Goal: Transaction & Acquisition: Purchase product/service

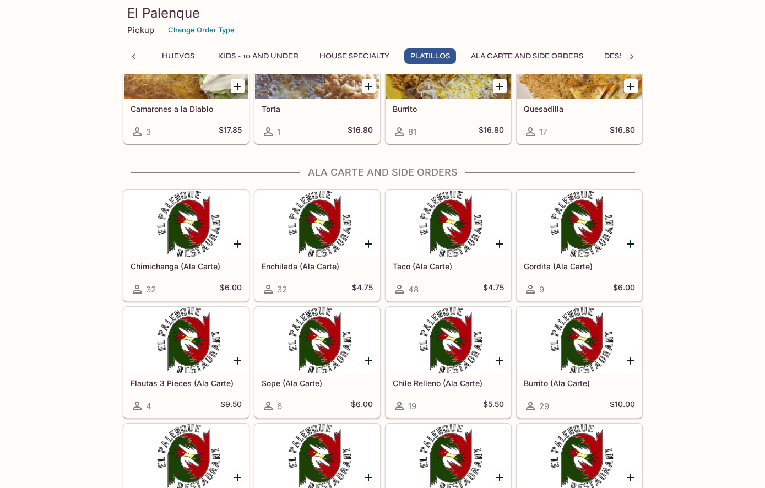
scroll to position [1844, 0]
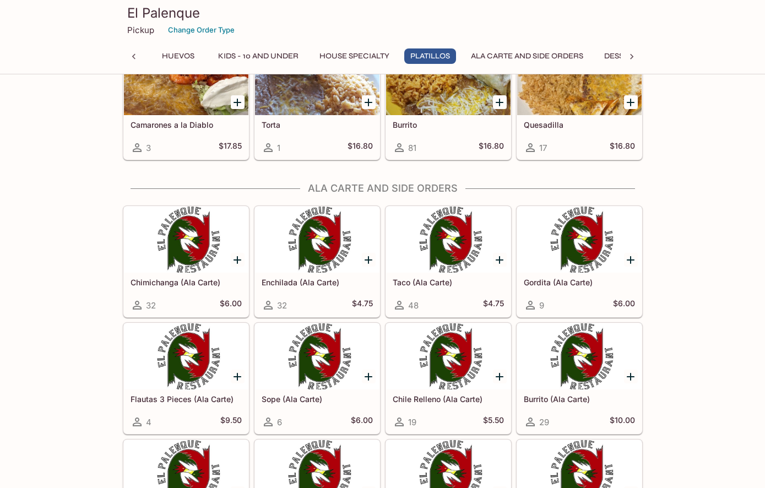
click at [462, 242] on div at bounding box center [448, 240] width 125 height 66
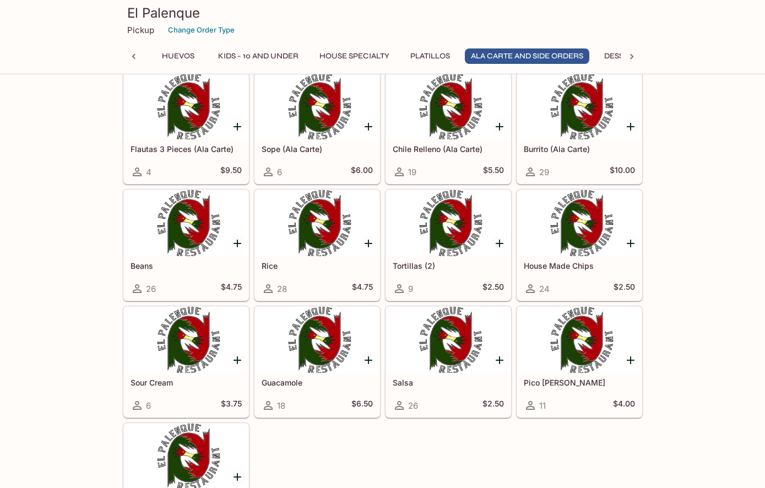
scroll to position [1956, 0]
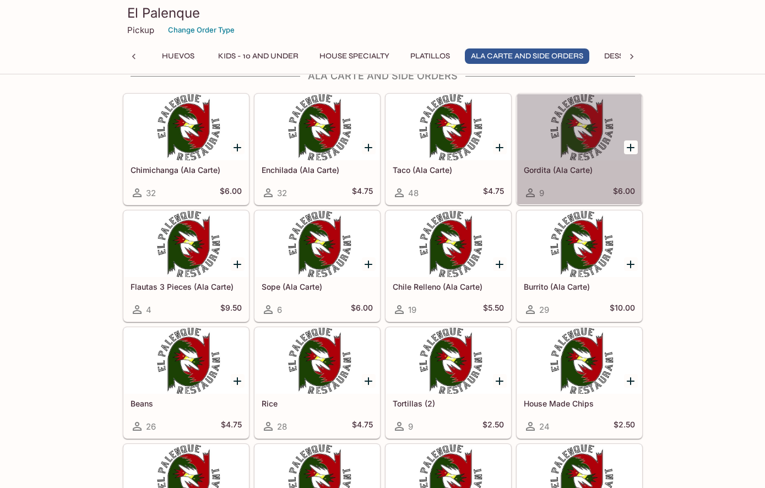
click at [566, 154] on div at bounding box center [579, 127] width 125 height 66
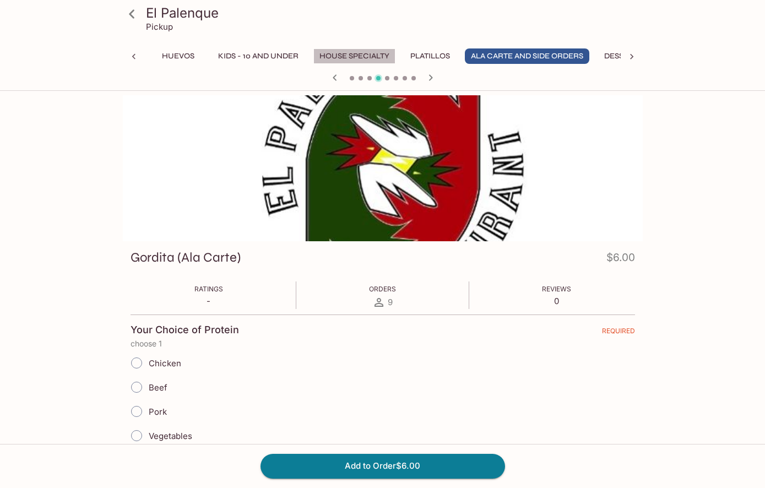
click at [371, 56] on button "House Specialty" at bounding box center [354, 55] width 82 height 15
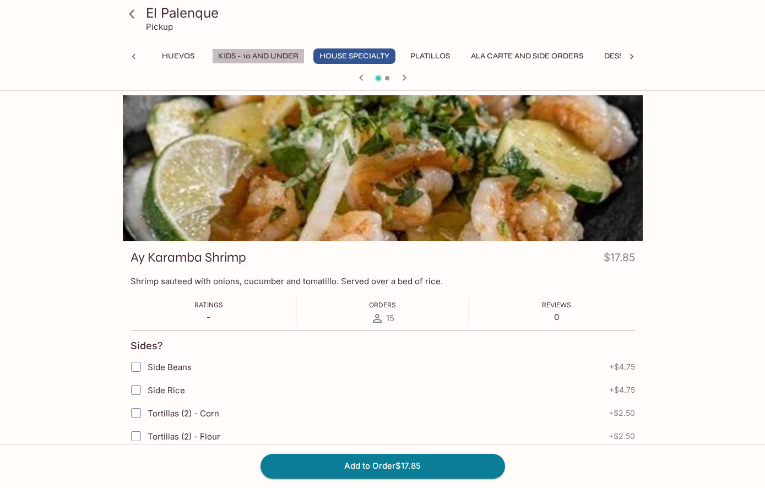
click at [305, 54] on button "Kids - 10 and Under" at bounding box center [258, 55] width 93 height 15
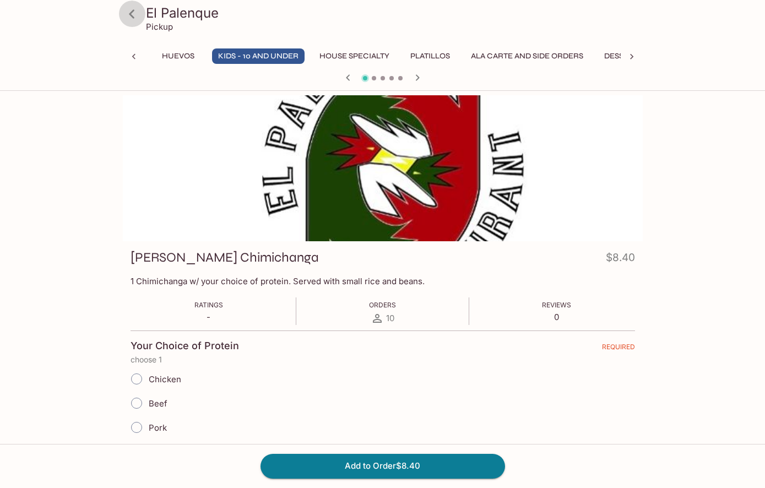
click at [129, 15] on icon at bounding box center [131, 13] width 19 height 19
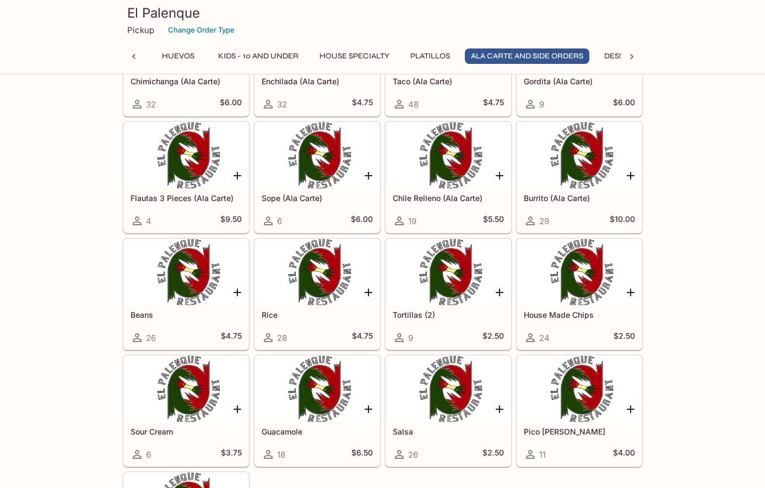
scroll to position [2047, 0]
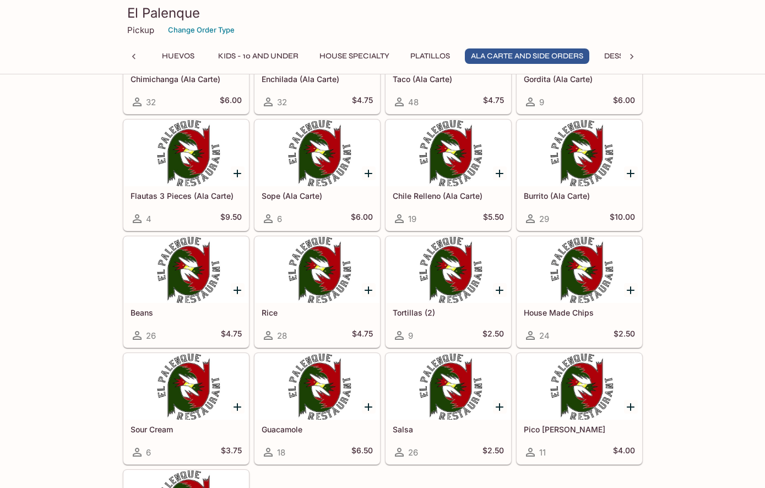
click at [574, 158] on div at bounding box center [579, 153] width 125 height 66
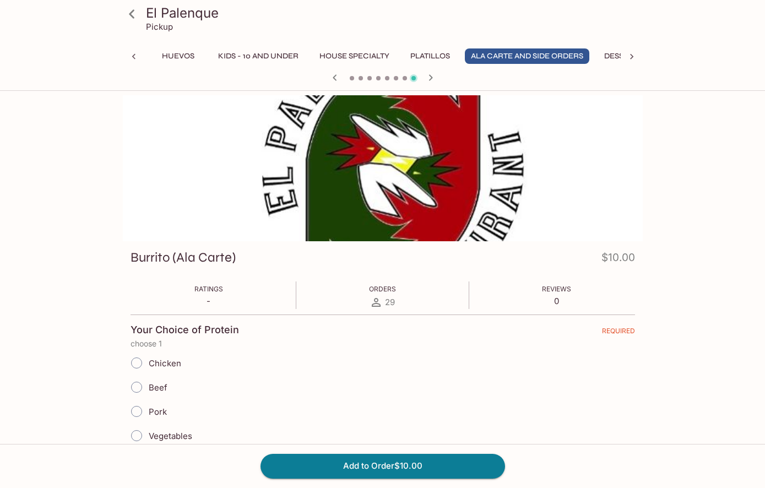
click at [136, 15] on icon at bounding box center [131, 13] width 19 height 19
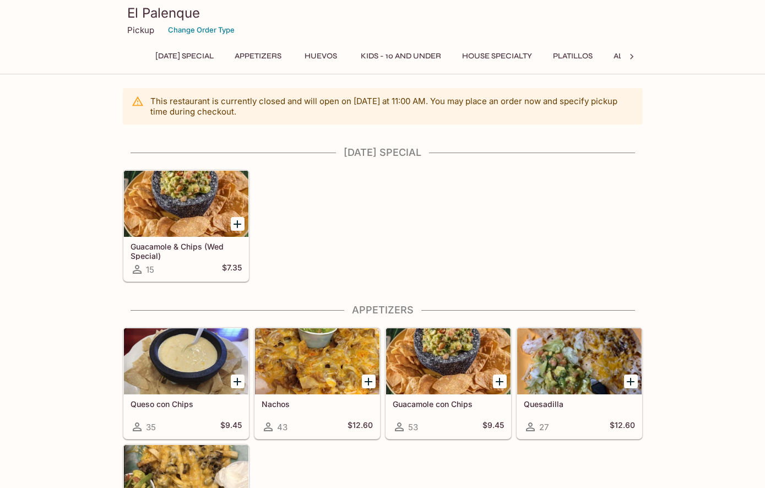
click at [192, 56] on button "[DATE] Special" at bounding box center [184, 55] width 71 height 15
